Goal: Transaction & Acquisition: Download file/media

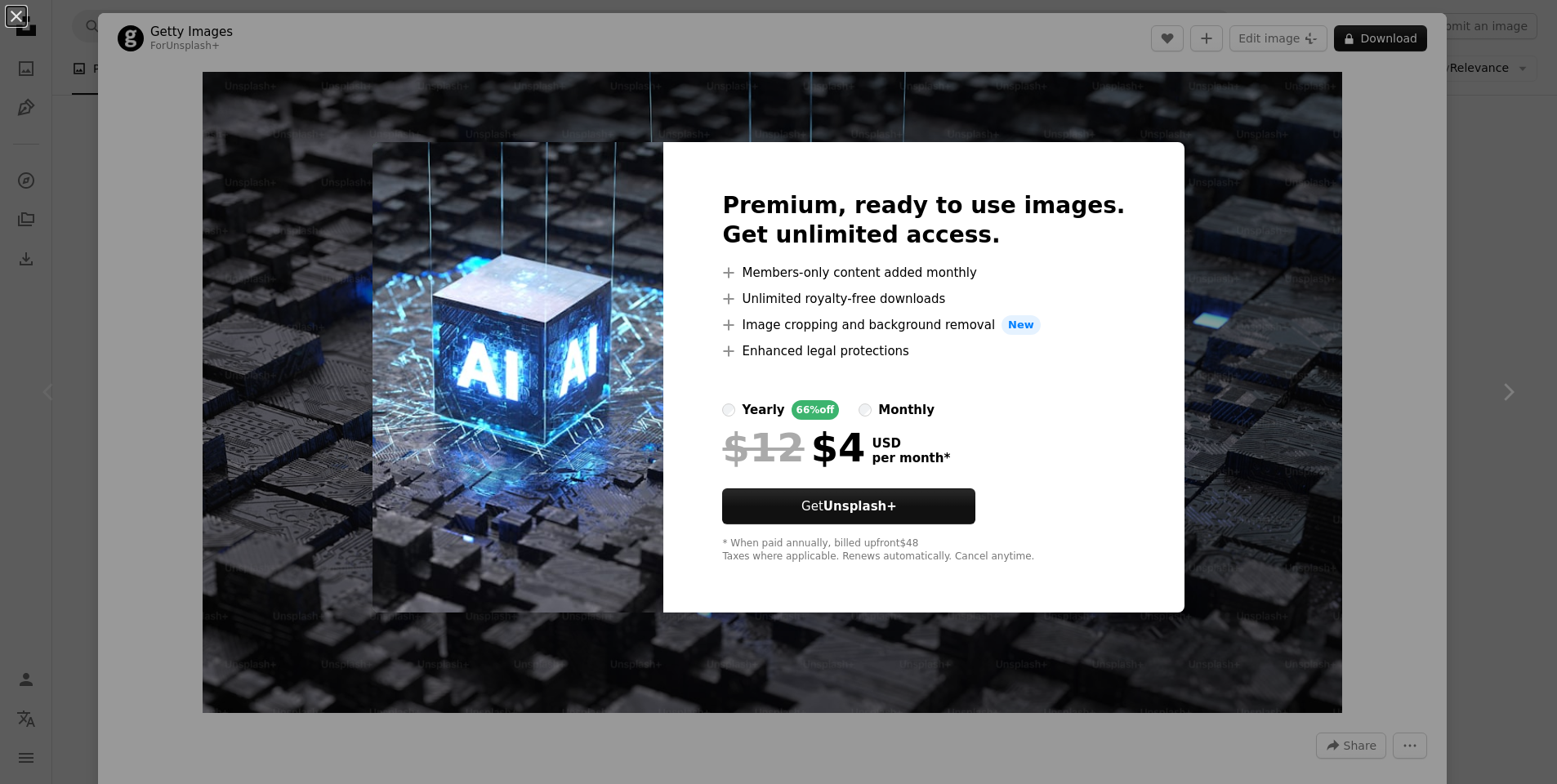
scroll to position [56, 0]
click at [1537, 358] on div "An X shape Premium, ready to use images. Get unlimited access. A plus sign Memb…" at bounding box center [778, 392] width 1557 height 784
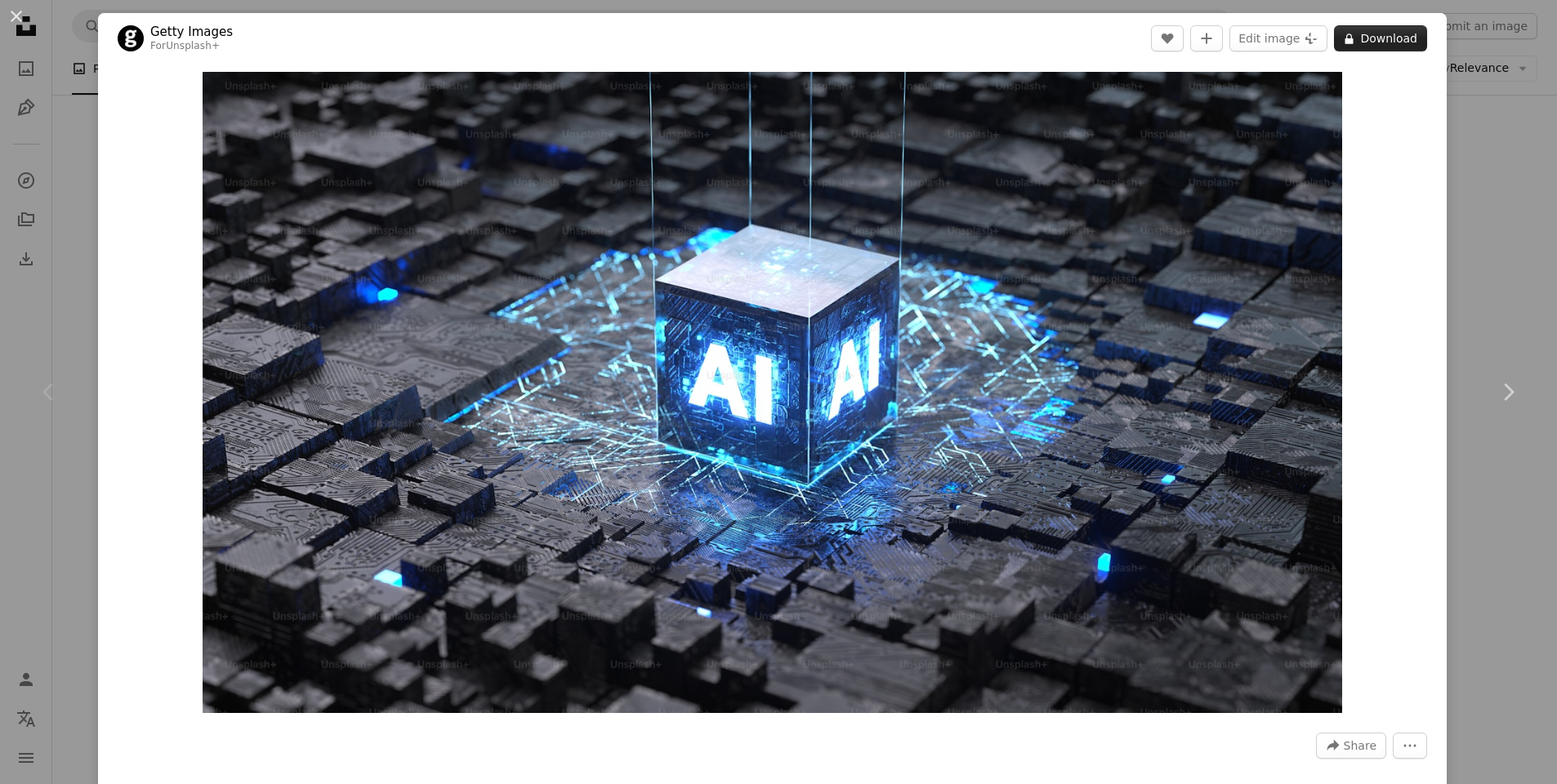
click at [1372, 39] on button "A lock Download" at bounding box center [1380, 38] width 93 height 26
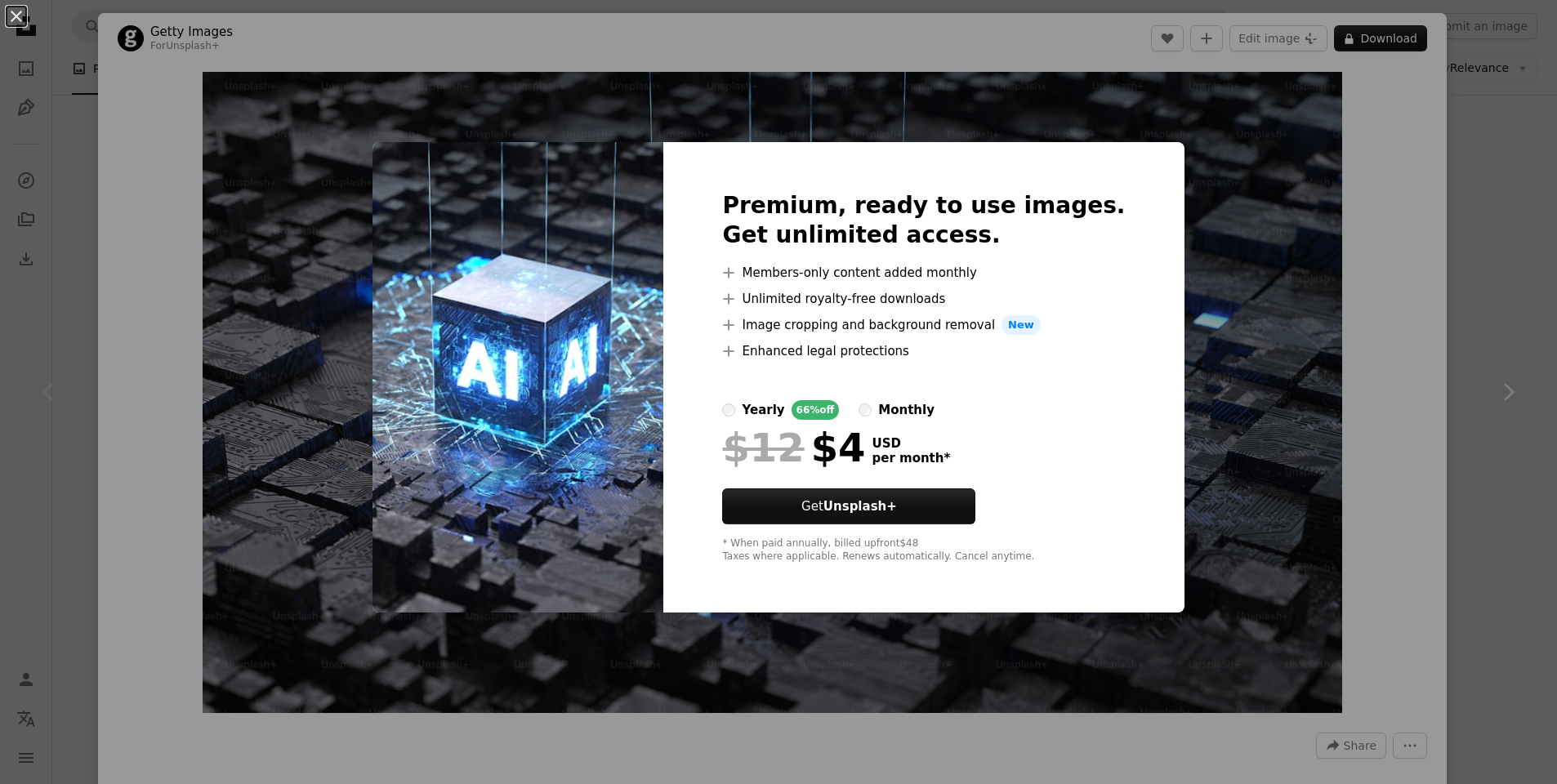
click at [18, 459] on div "An X shape Premium, ready to use images. Get unlimited access. A plus sign Memb…" at bounding box center [778, 392] width 1557 height 784
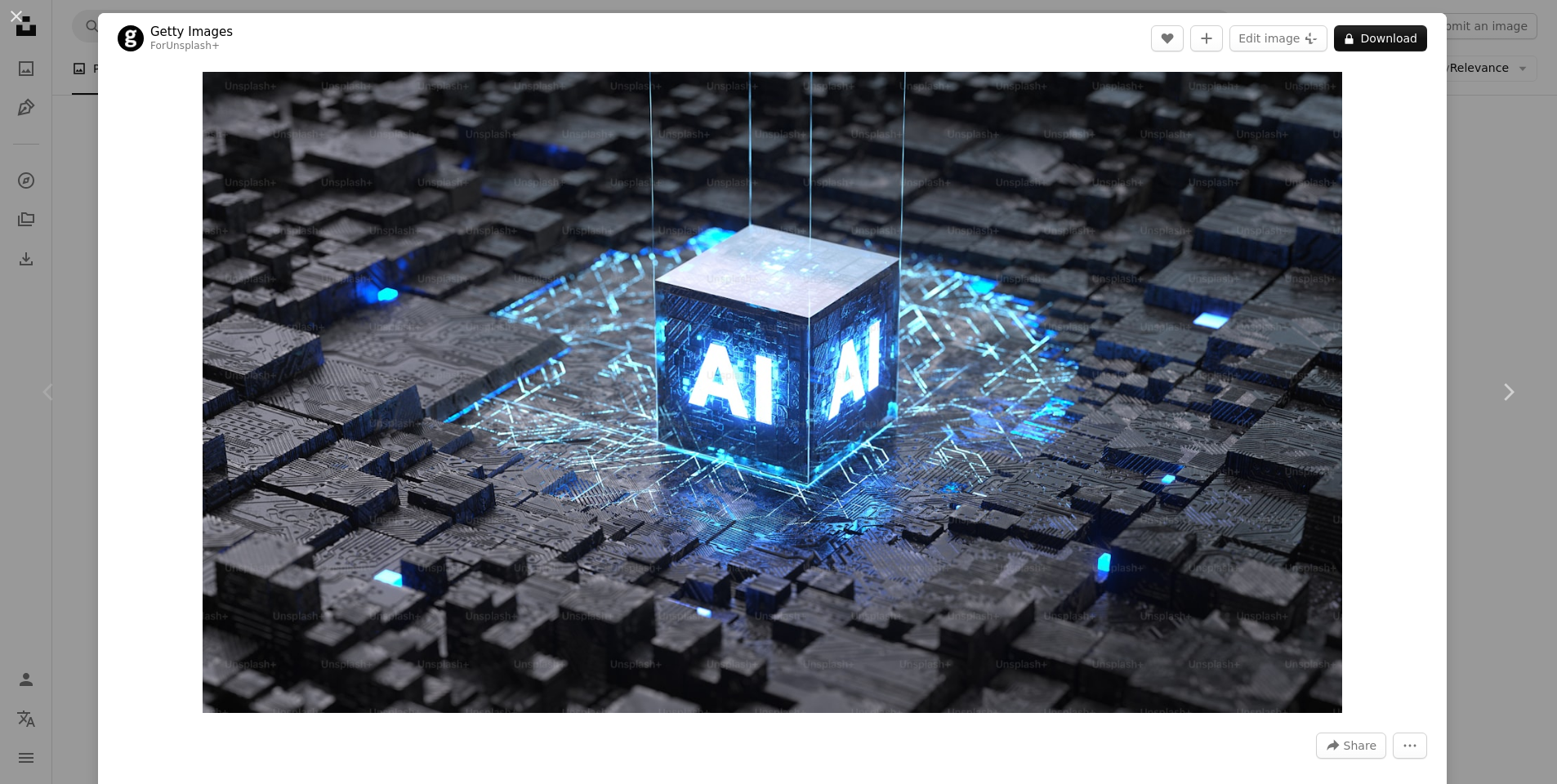
click at [55, 454] on div "Chevron left" at bounding box center [49, 392] width 98 height 157
click at [15, 23] on button "An X shape" at bounding box center [16, 16] width 20 height 20
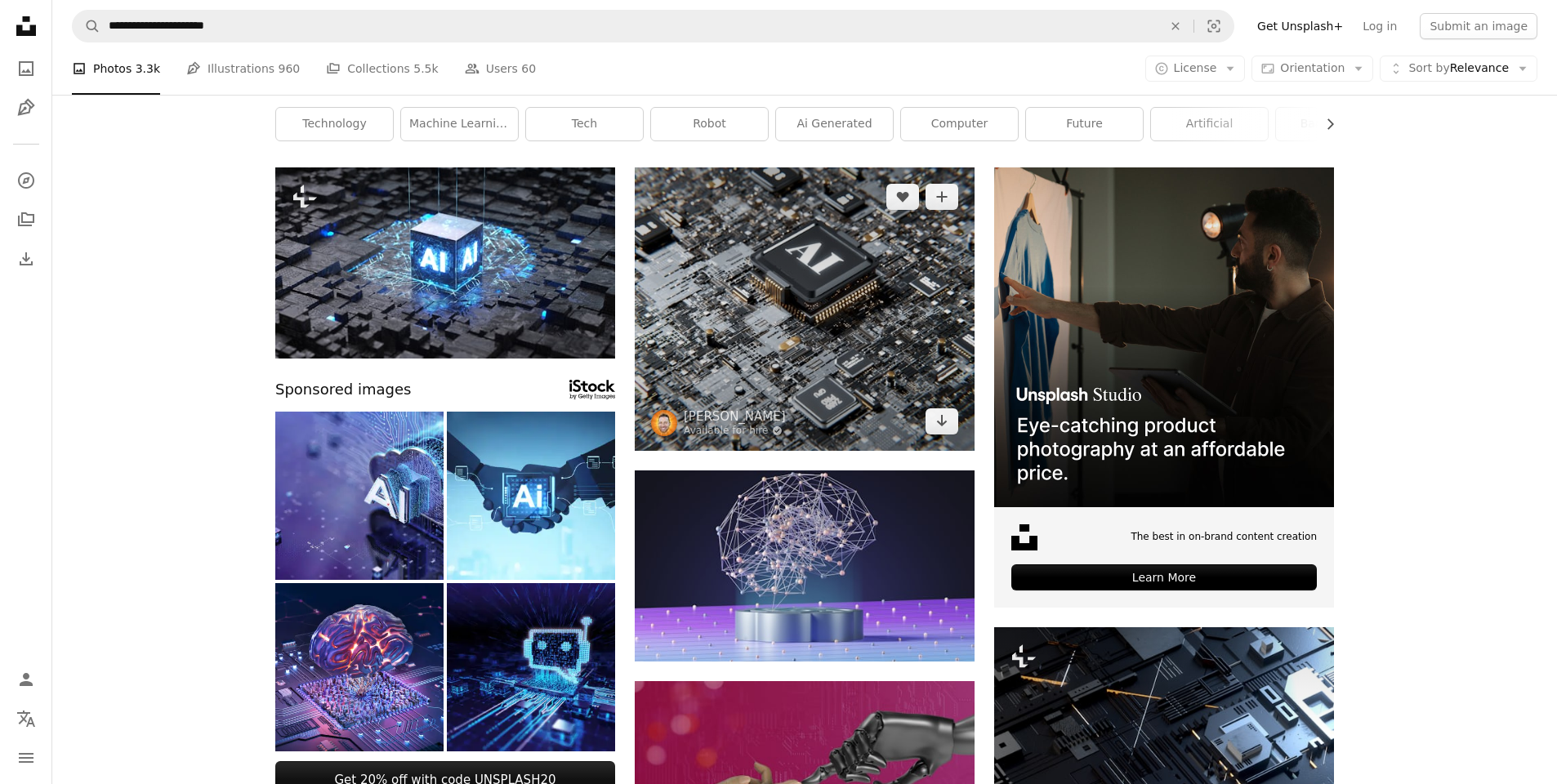
click at [812, 361] on img at bounding box center [805, 309] width 340 height 284
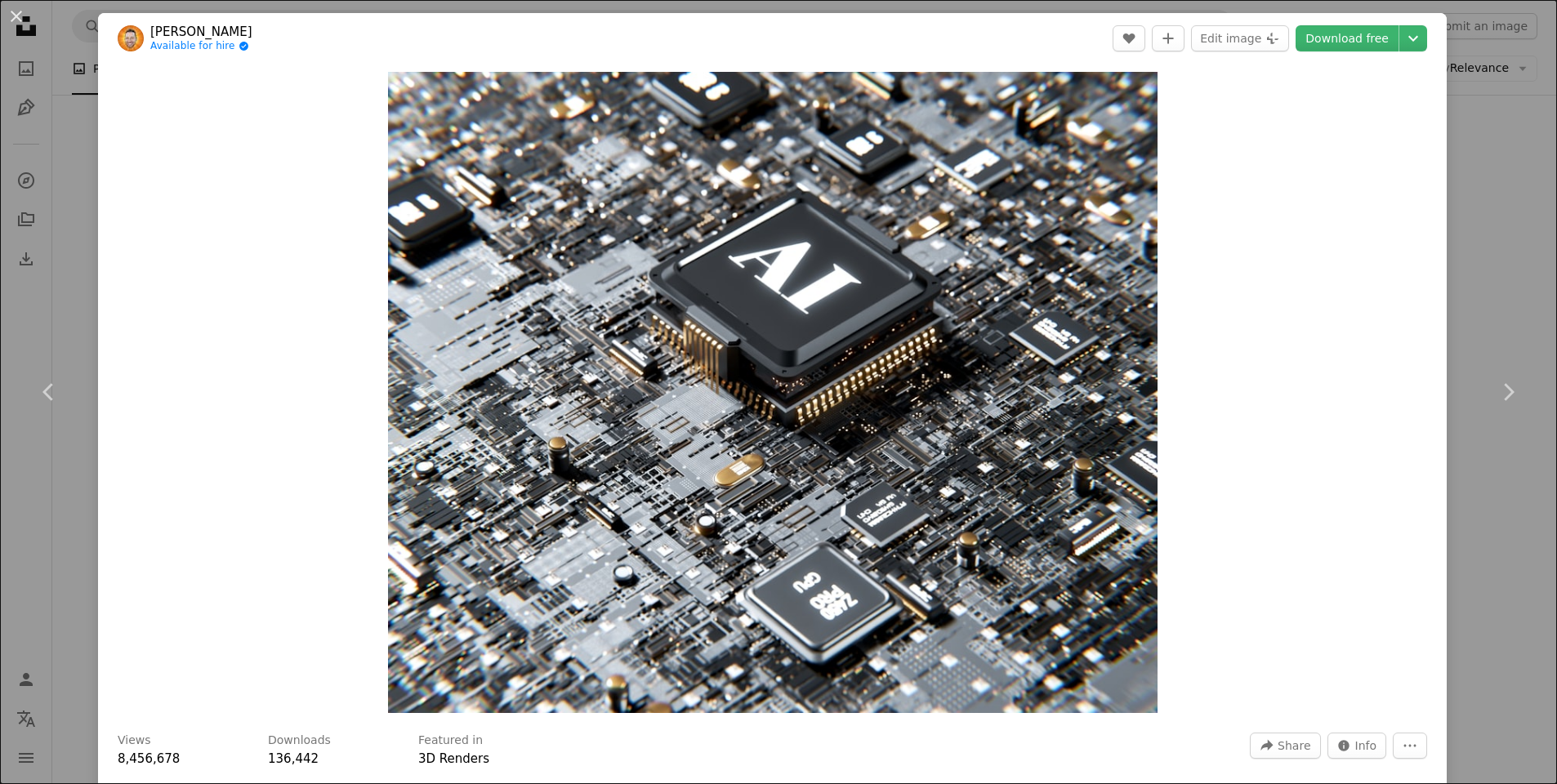
click at [1525, 158] on div "An X shape Chevron left Chevron right [PERSON_NAME] Available for hire A checkm…" at bounding box center [778, 392] width 1557 height 784
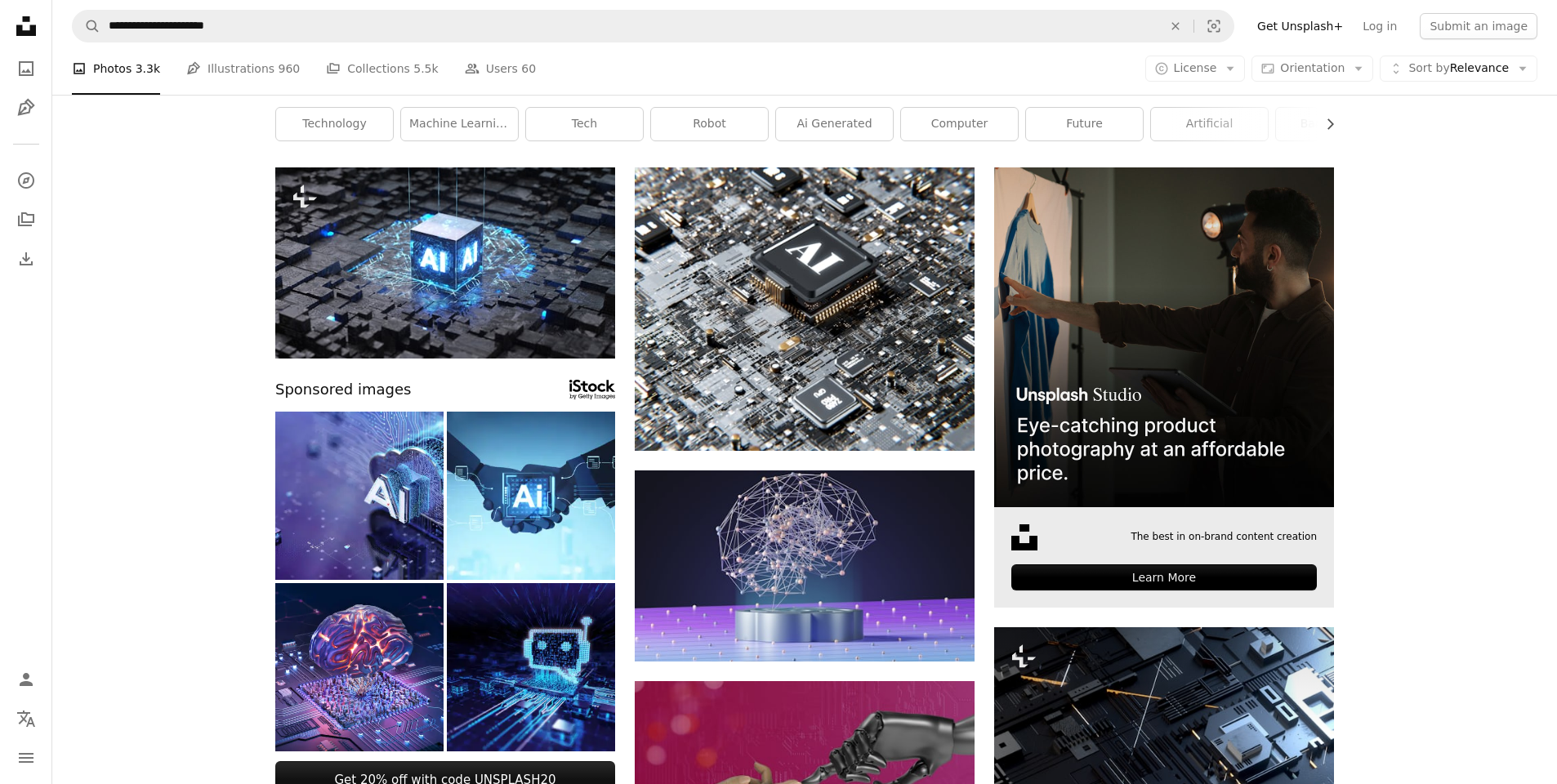
click at [1165, 335] on img at bounding box center [1165, 337] width 340 height 340
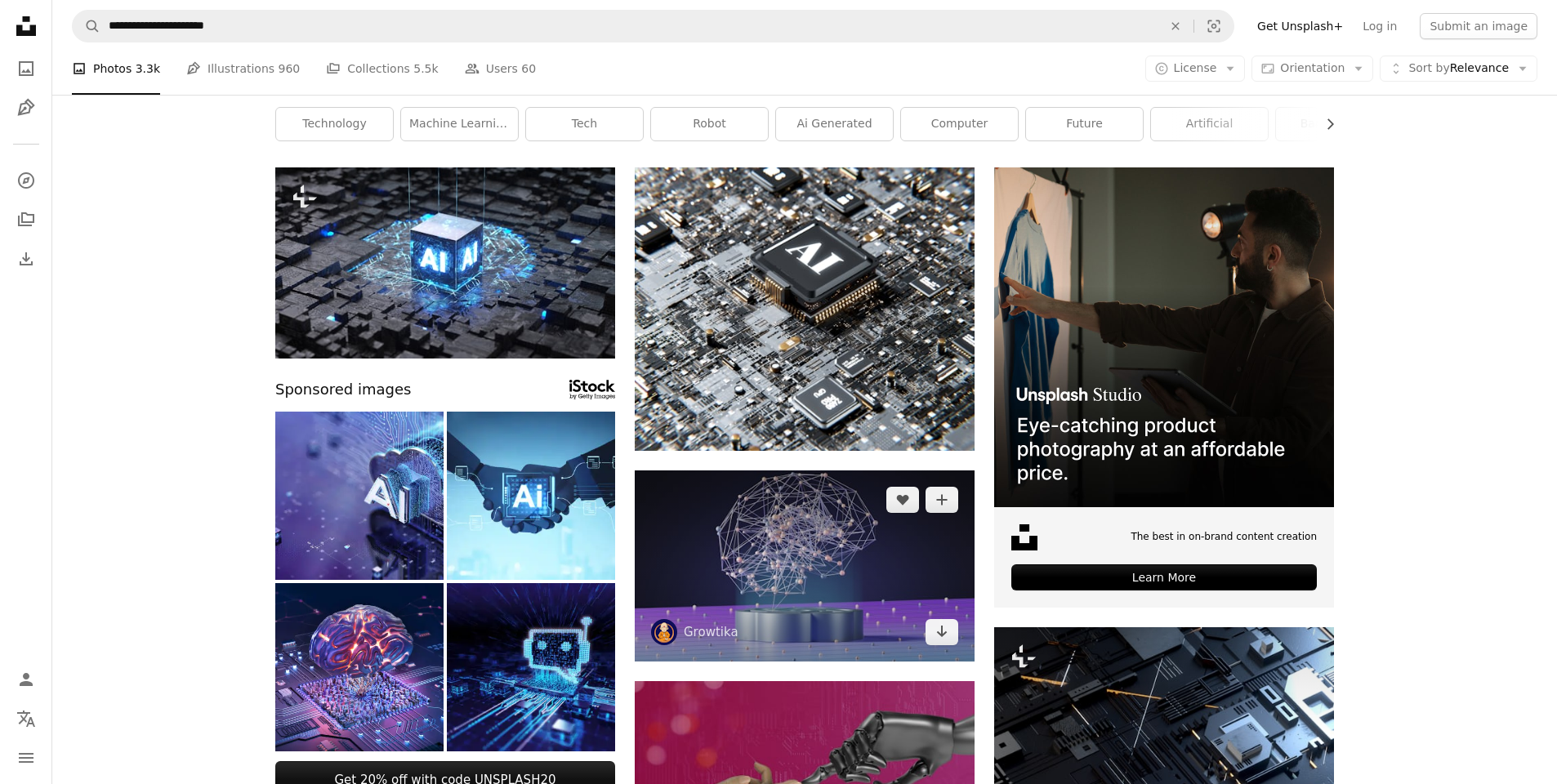
click at [755, 552] on img at bounding box center [805, 566] width 340 height 191
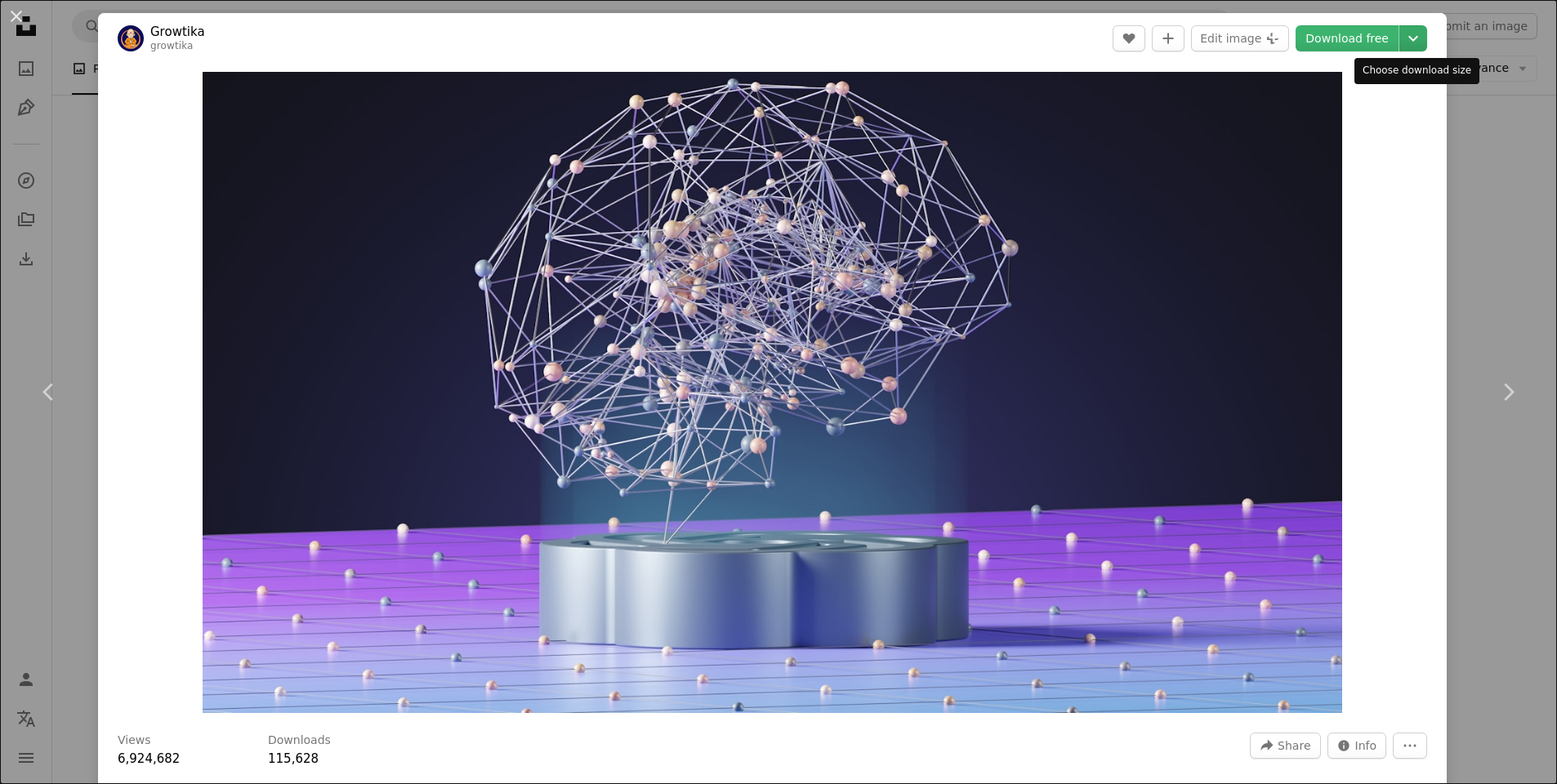
click at [1419, 41] on icon "Chevron down" at bounding box center [1413, 38] width 26 height 20
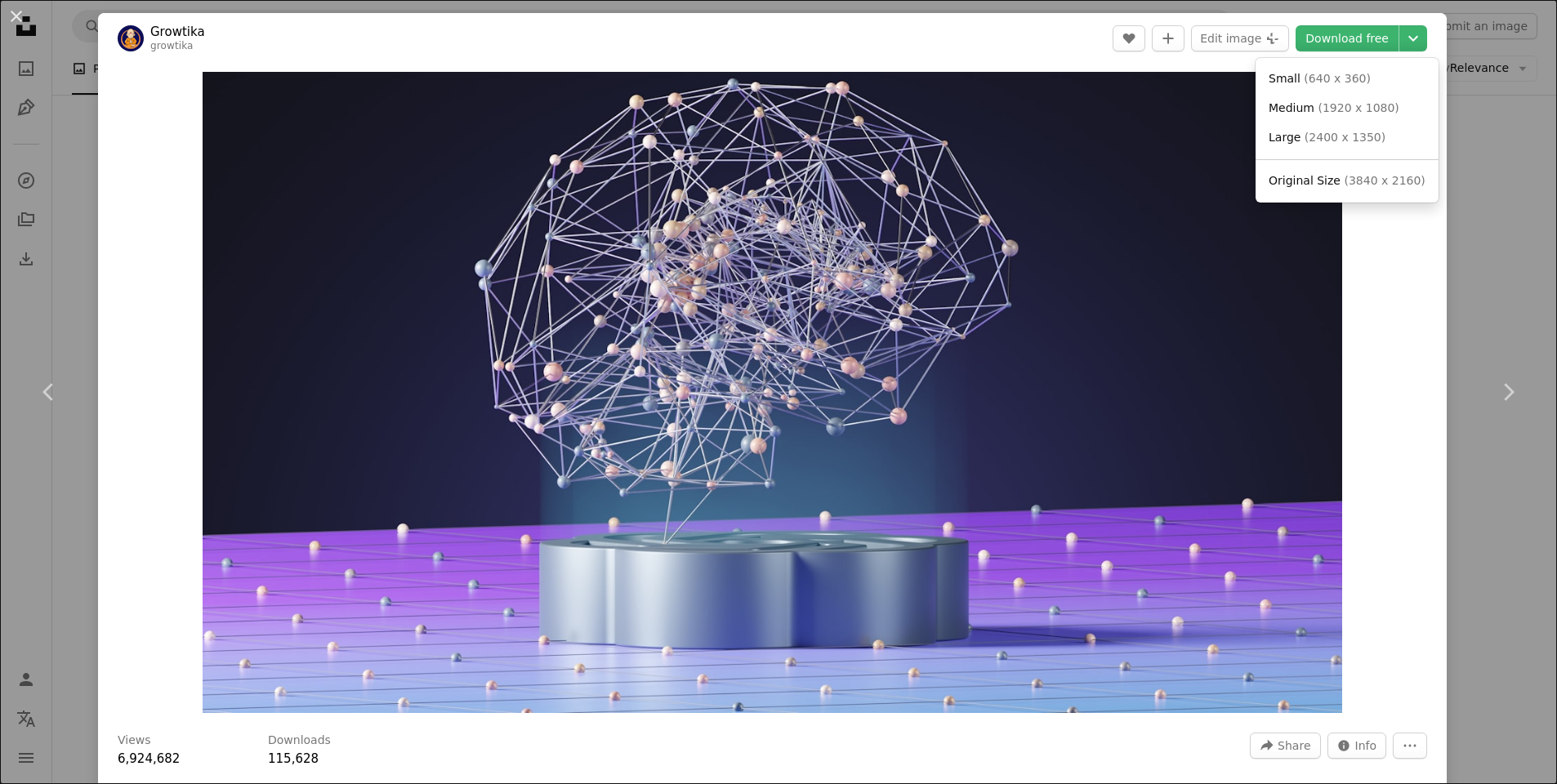
click at [1349, 740] on dialog "An X shape Chevron left Chevron right Growtika growtika A heart A plus sign Edi…" at bounding box center [778, 392] width 1557 height 784
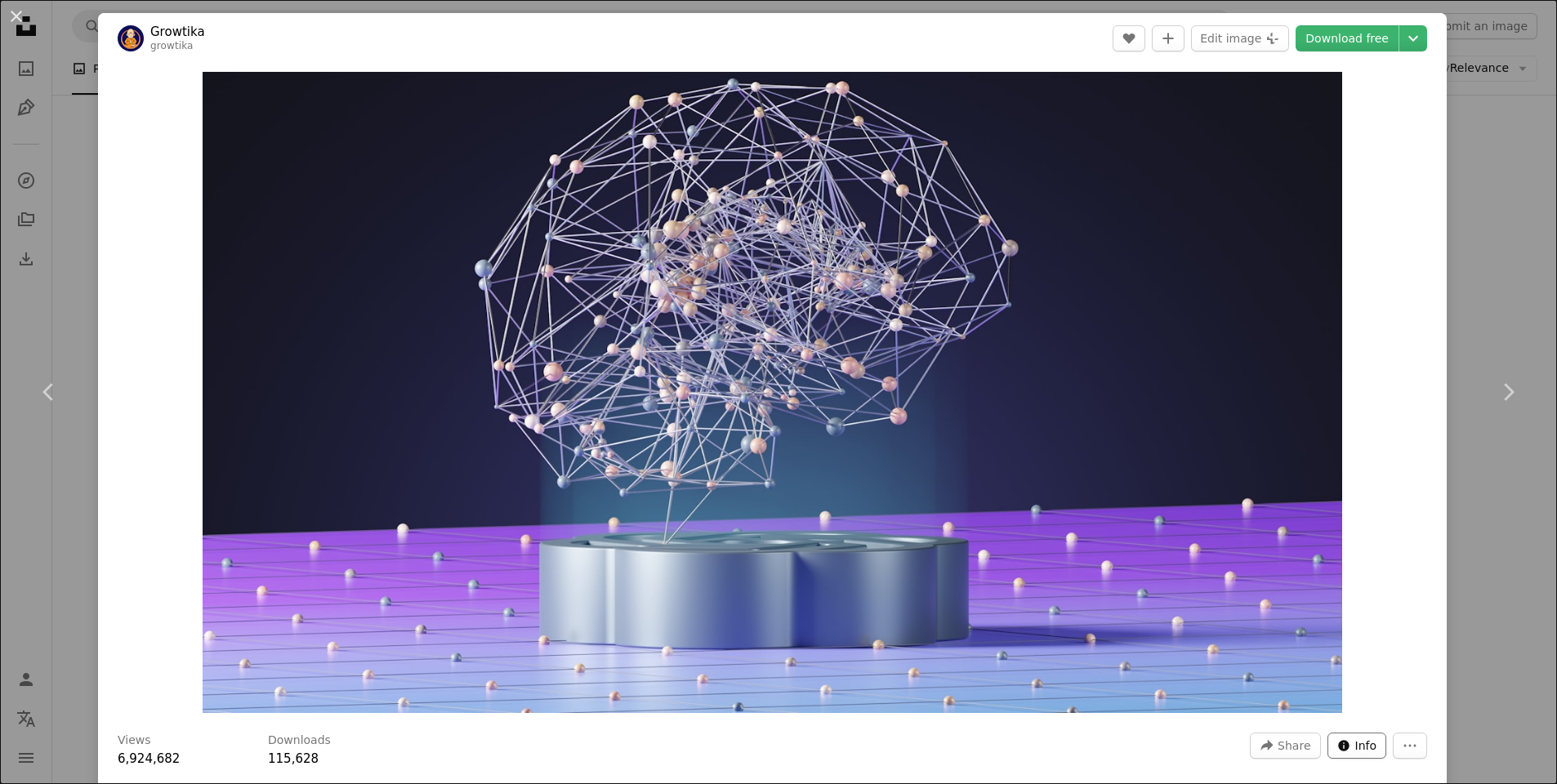
click at [1349, 740] on icon "Info icon" at bounding box center [1343, 745] width 13 height 13
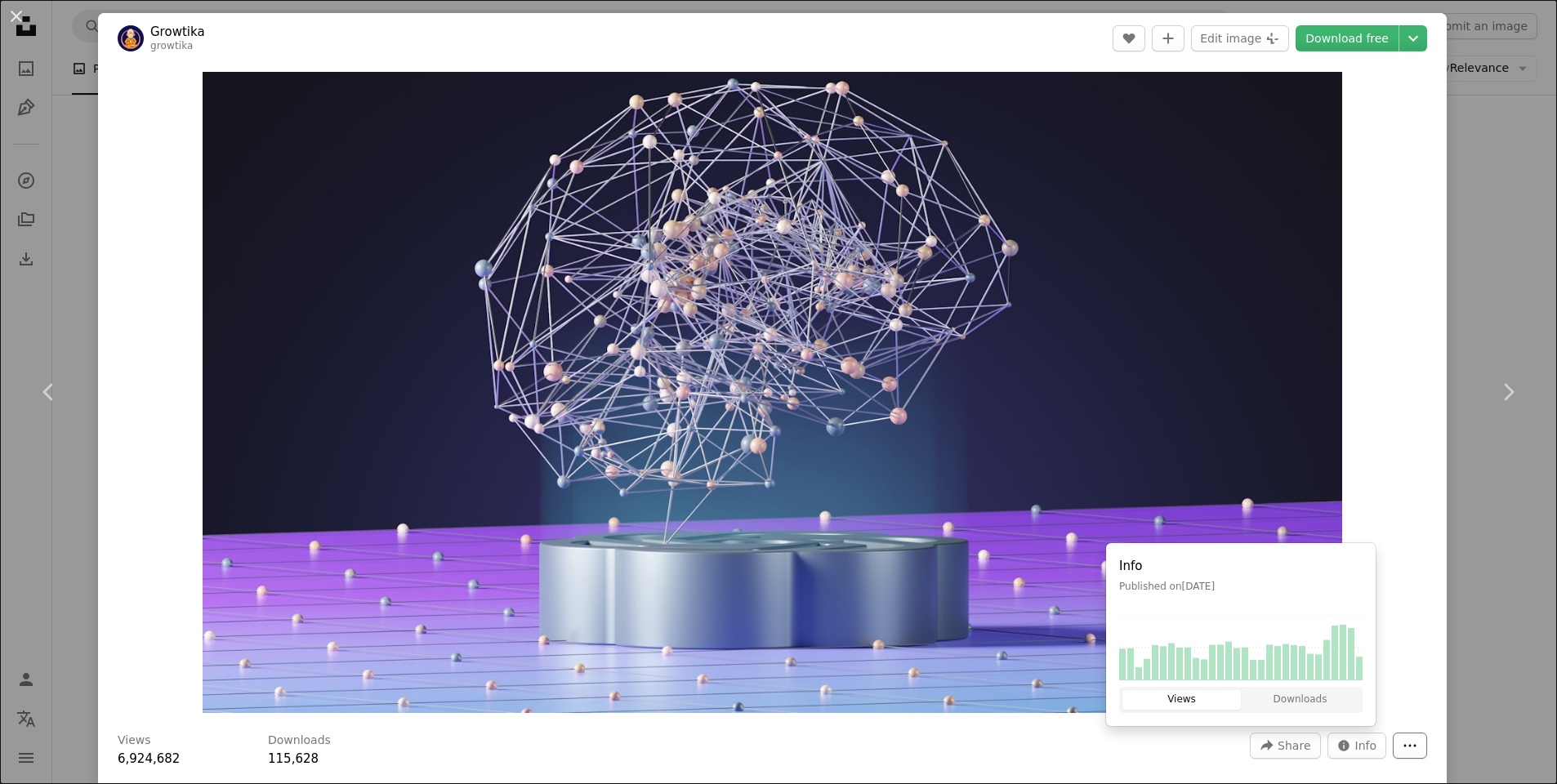
click at [1421, 748] on button "More Actions" at bounding box center [1410, 746] width 34 height 26
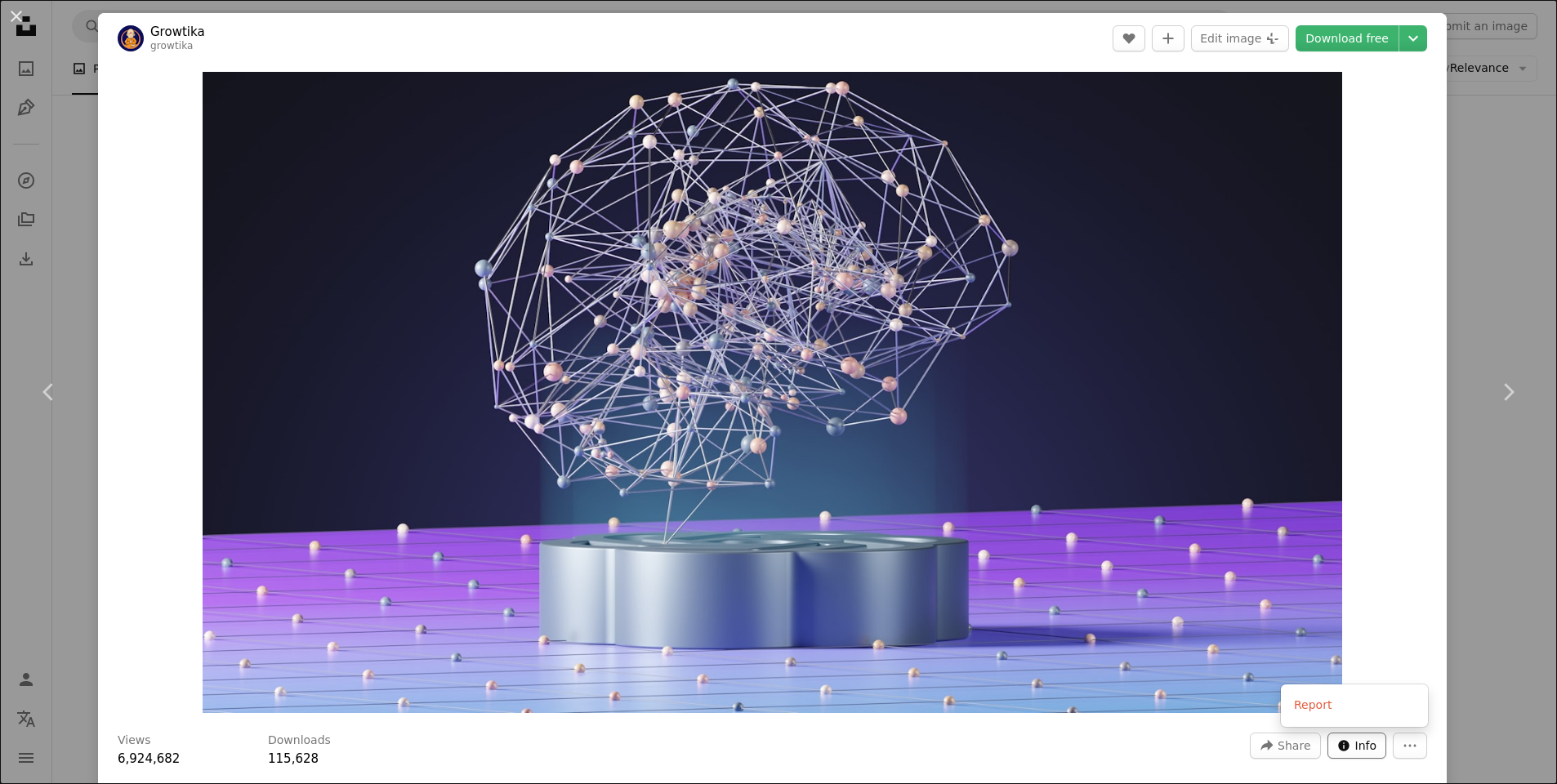
click at [1379, 747] on dialog "An X shape Chevron left Chevron right Growtika growtika A heart A plus sign Edi…" at bounding box center [778, 392] width 1557 height 784
click at [1370, 747] on span "Info" at bounding box center [1366, 746] width 22 height 25
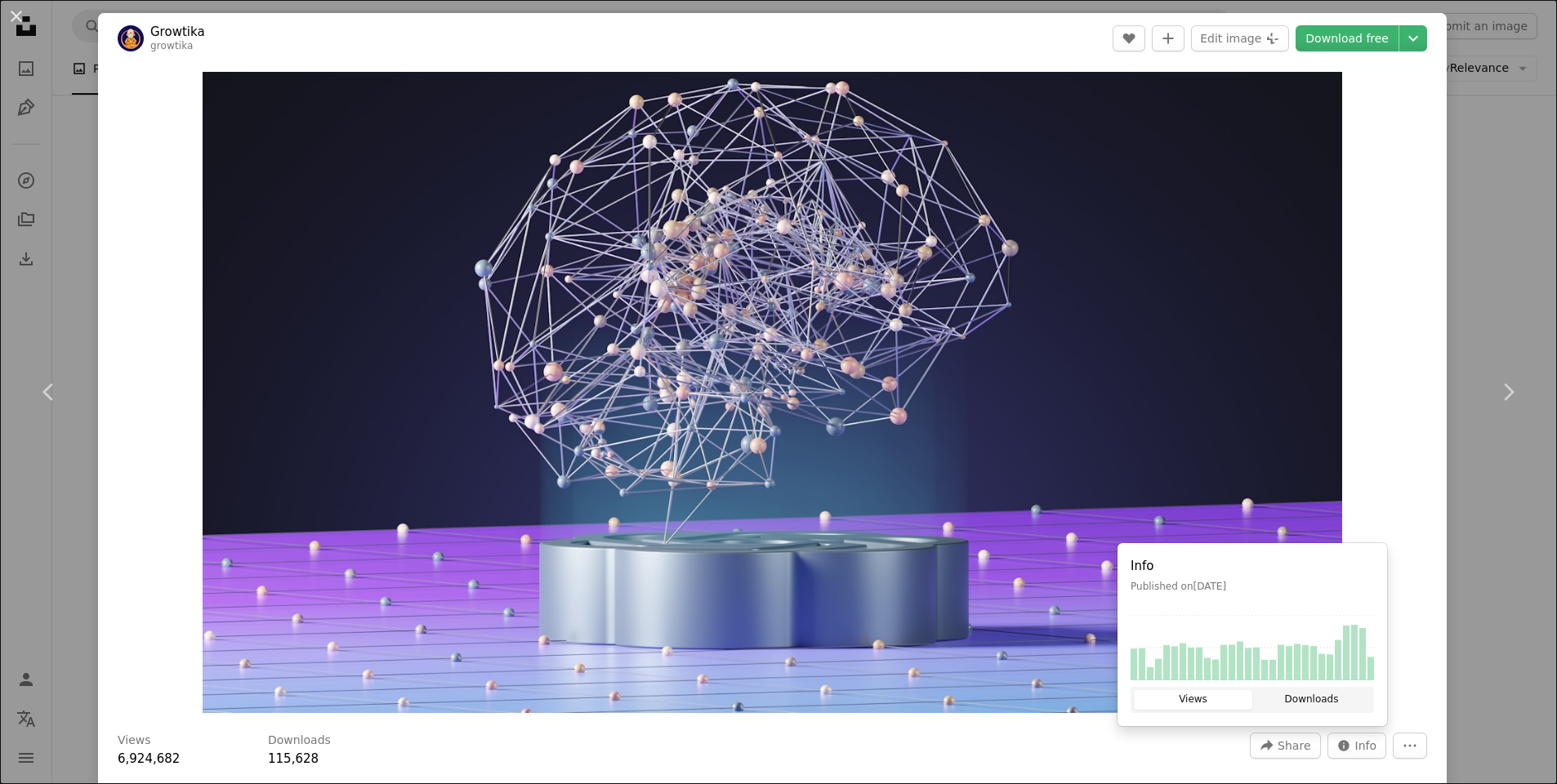
click at [1273, 703] on button "Downloads" at bounding box center [1312, 699] width 119 height 20
click at [1528, 198] on div "An X shape Chevron left Chevron right Growtika growtika A heart A plus sign Edi…" at bounding box center [778, 392] width 1557 height 784
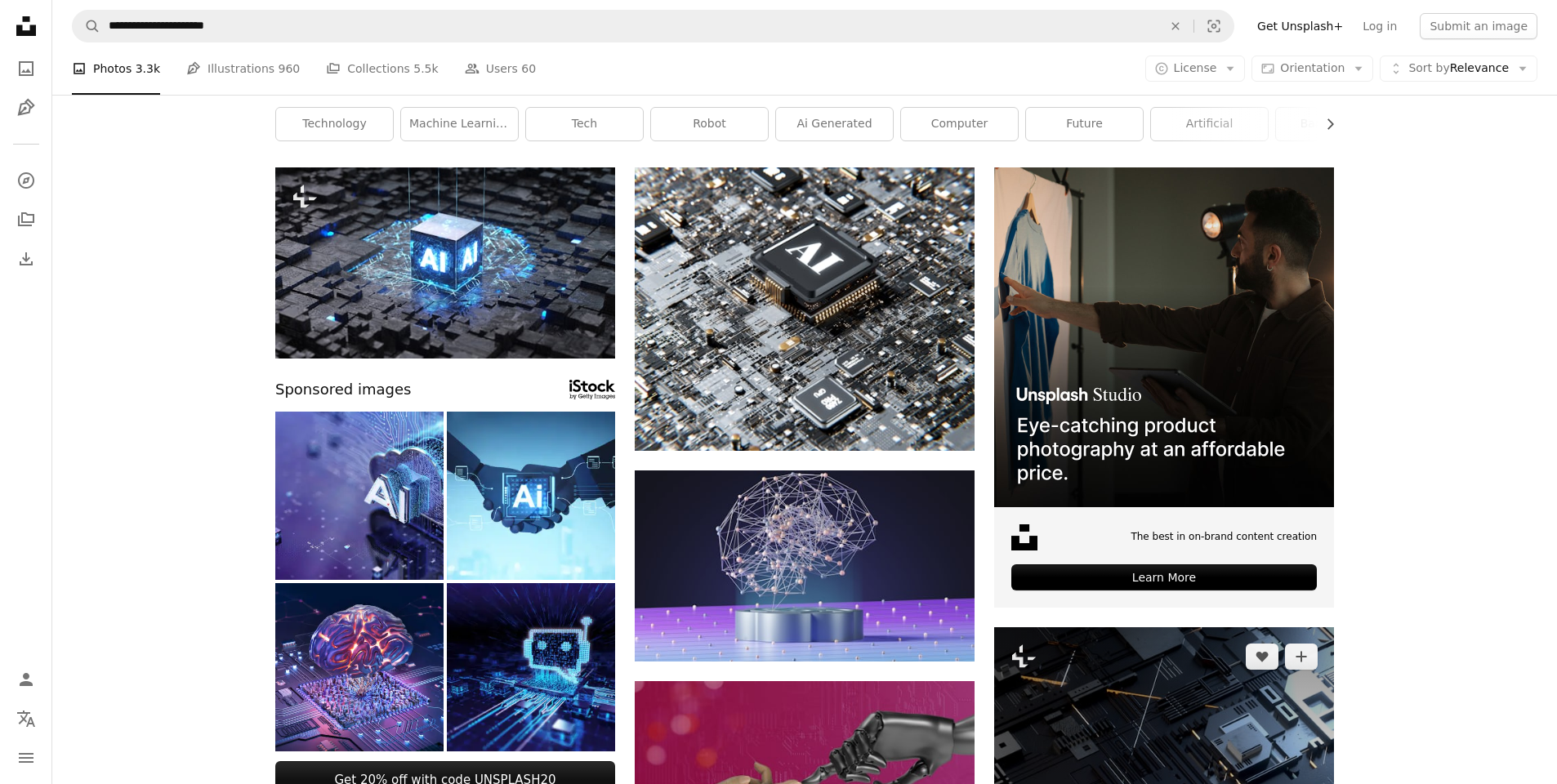
scroll to position [415, 0]
